Goal: Task Accomplishment & Management: Manage account settings

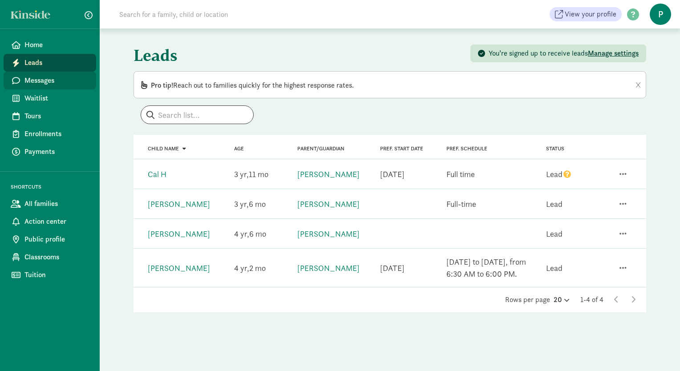
click at [45, 84] on span "Messages" at bounding box center [56, 80] width 65 height 11
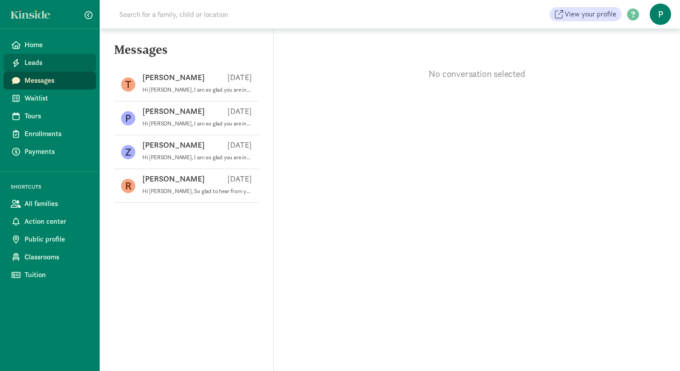
click at [45, 67] on span "Leads" at bounding box center [56, 62] width 65 height 11
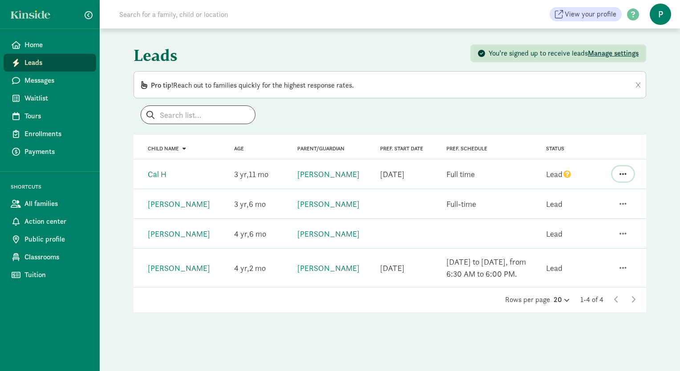
click at [620, 174] on span "button" at bounding box center [623, 174] width 7 height 8
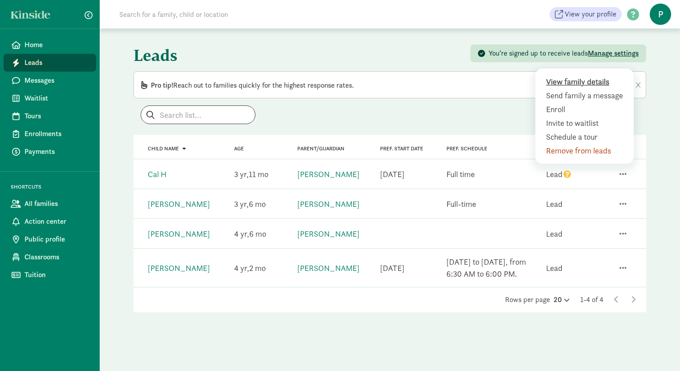
click at [591, 89] on div "View family details" at bounding box center [586, 95] width 81 height 12
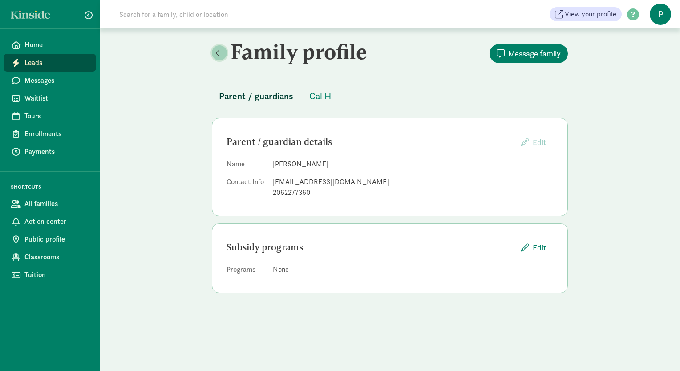
click at [221, 51] on span at bounding box center [219, 53] width 7 height 8
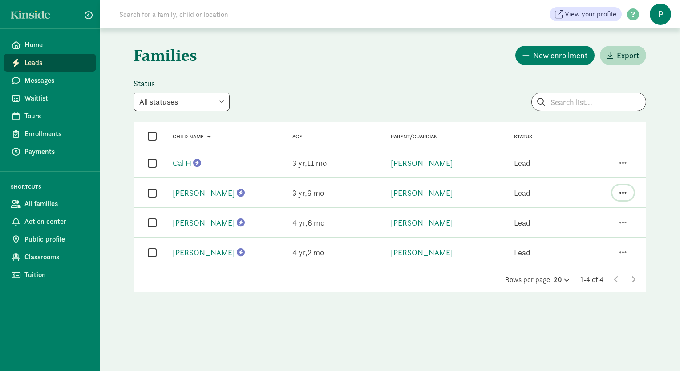
click at [623, 191] on span "button" at bounding box center [623, 193] width 7 height 8
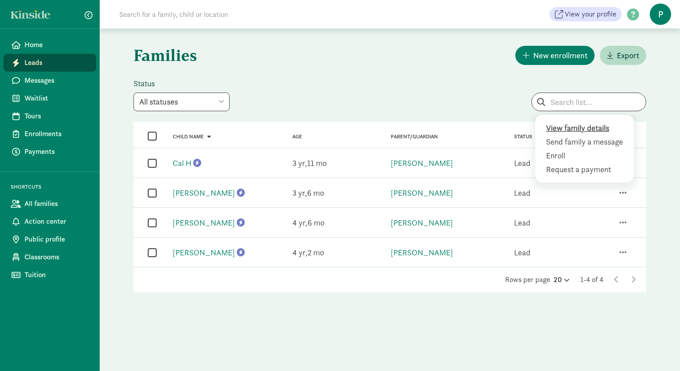
click at [583, 136] on div "View family details" at bounding box center [586, 142] width 81 height 12
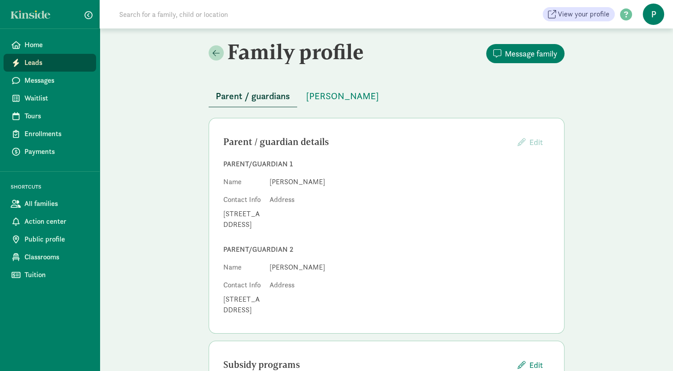
click at [38, 61] on span "Leads" at bounding box center [56, 62] width 65 height 11
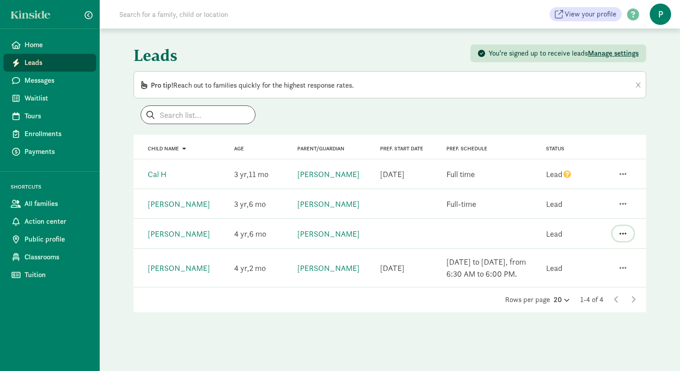
click at [624, 235] on span "button" at bounding box center [623, 234] width 7 height 8
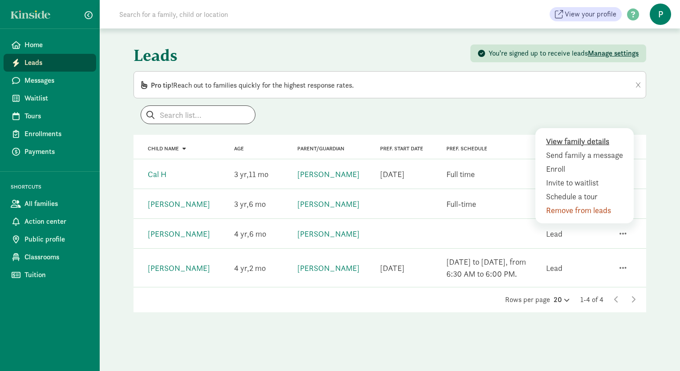
click at [574, 149] on div "View family details" at bounding box center [586, 155] width 81 height 12
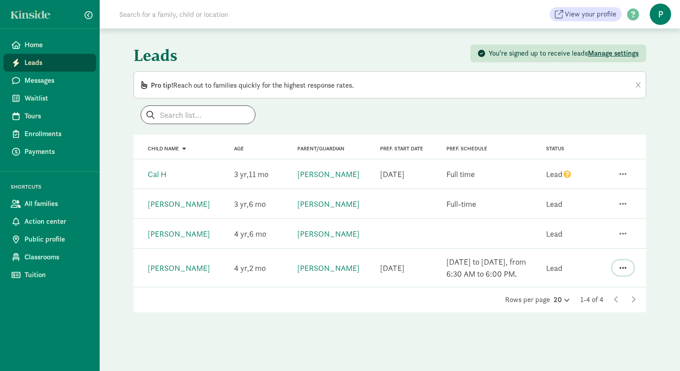
click at [621, 266] on span "button" at bounding box center [623, 268] width 7 height 8
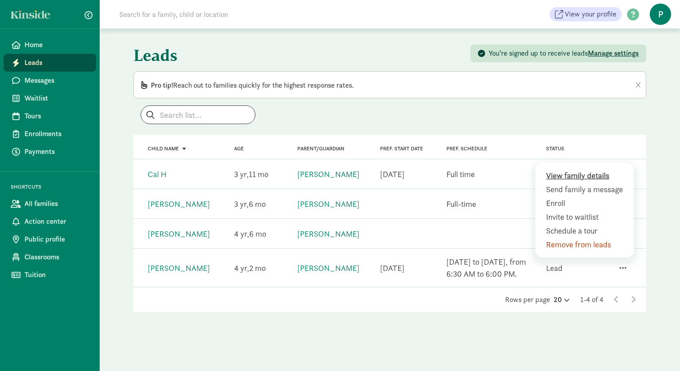
click at [573, 183] on div "View family details" at bounding box center [586, 189] width 81 height 12
